Goal: Information Seeking & Learning: Check status

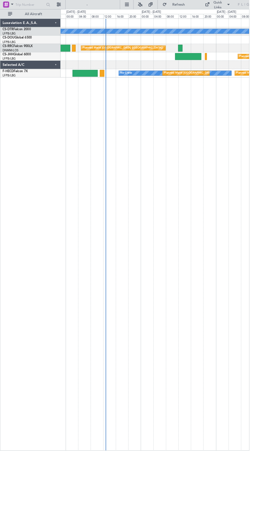
click at [219, 85] on div "Planned Maint [GEOGRAPHIC_DATA] ([GEOGRAPHIC_DATA]) No Crew Planned Maint [GEOG…" at bounding box center [173, 82] width 211 height 9
click at [226, 84] on div "Planned Maint [GEOGRAPHIC_DATA] ([GEOGRAPHIC_DATA])" at bounding box center [229, 82] width 90 height 9
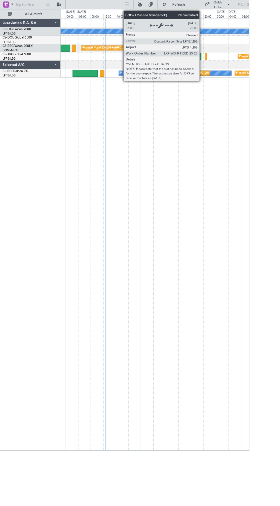
click at [232, 171] on div "No Crew Planned Maint Sofia Planned Maint [GEOGRAPHIC_DATA] ([GEOGRAPHIC_DATA])…" at bounding box center [174, 263] width 212 height 485
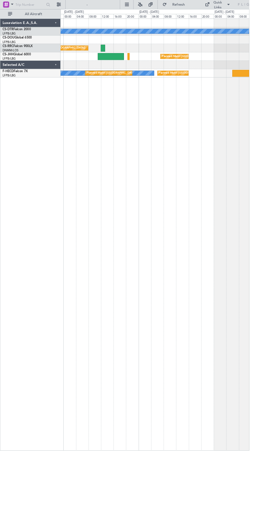
click at [205, 88] on div "No Crew KLAX 22:00 Z EGGW 07:55 Z Planned Maint [GEOGRAPHIC_DATA] ([GEOGRAPHIC_…" at bounding box center [174, 263] width 212 height 485
click at [200, 93] on div "No Crew KLAX 22:00 Z EGGW 07:55 Z Planned Maint [GEOGRAPHIC_DATA] ([GEOGRAPHIC_…" at bounding box center [174, 263] width 212 height 485
click at [201, 95] on div "No Crew KLAX 22:00 Z EGGW 07:55 Z Planned Maint [GEOGRAPHIC_DATA] ([GEOGRAPHIC_…" at bounding box center [174, 263] width 212 height 485
click at [203, 92] on div "No Crew KLAX 22:00 Z EGGW 07:55 Z Planned Maint [GEOGRAPHIC_DATA] ([GEOGRAPHIC_…" at bounding box center [174, 263] width 212 height 485
click at [210, 87] on div "No Crew KLAX 22:00 Z EGGW 07:55 Z Planned Maint [GEOGRAPHIC_DATA] ([GEOGRAPHIC_…" at bounding box center [174, 263] width 212 height 485
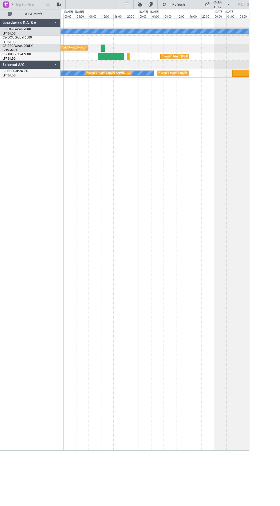
click at [213, 84] on div "Planned Maint [GEOGRAPHIC_DATA] ([GEOGRAPHIC_DATA]) No Crew Planned Maint [GEOG…" at bounding box center [173, 82] width 211 height 9
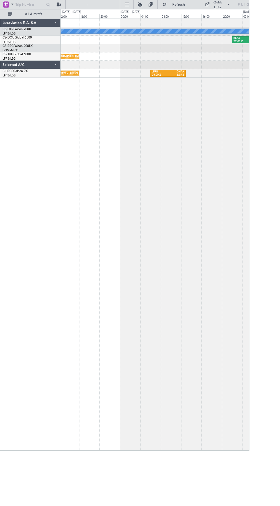
click at [196, 94] on div "No Crew KLAX 22:00 Z EGGW 07:55 Z Planned Maint [GEOGRAPHIC_DATA] ([GEOGRAPHIC_…" at bounding box center [174, 263] width 212 height 485
click at [209, 84] on div "Planned Maint [GEOGRAPHIC_DATA] ([GEOGRAPHIC_DATA]) LFPB 06:00 Z DNAA 12:55 Z D…" at bounding box center [173, 82] width 211 height 9
click at [206, 90] on div "No Crew KLAX 22:00 Z EGGW 07:55 Z Planned Maint [GEOGRAPHIC_DATA] ([GEOGRAPHIC_…" at bounding box center [174, 263] width 212 height 485
click at [204, 91] on div "No Crew KLAX 22:00 Z EGGW 07:55 Z Planned Maint [GEOGRAPHIC_DATA] ([GEOGRAPHIC_…" at bounding box center [174, 263] width 212 height 485
click at [209, 89] on div "No Crew KLAX 22:00 Z EGGW 07:55 Z Planned Maint [GEOGRAPHIC_DATA] ([GEOGRAPHIC_…" at bounding box center [174, 263] width 212 height 485
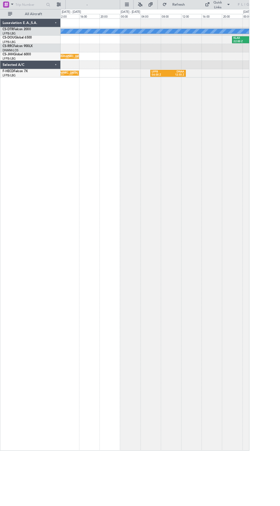
click at [196, 90] on div "No Crew KLAX 22:00 Z EGGW 07:55 Z Planned Maint [GEOGRAPHIC_DATA] ([GEOGRAPHIC_…" at bounding box center [174, 263] width 212 height 485
click at [203, 82] on div "12:55 Z" at bounding box center [197, 84] width 18 height 4
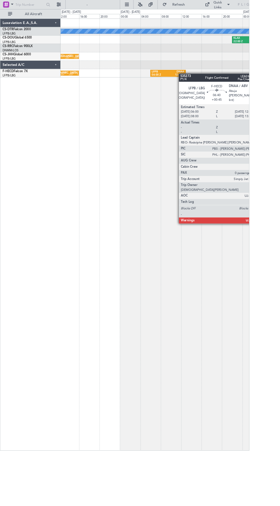
click at [198, 81] on div "DNAA" at bounding box center [197, 81] width 18 height 4
